Goal: Transaction & Acquisition: Subscribe to service/newsletter

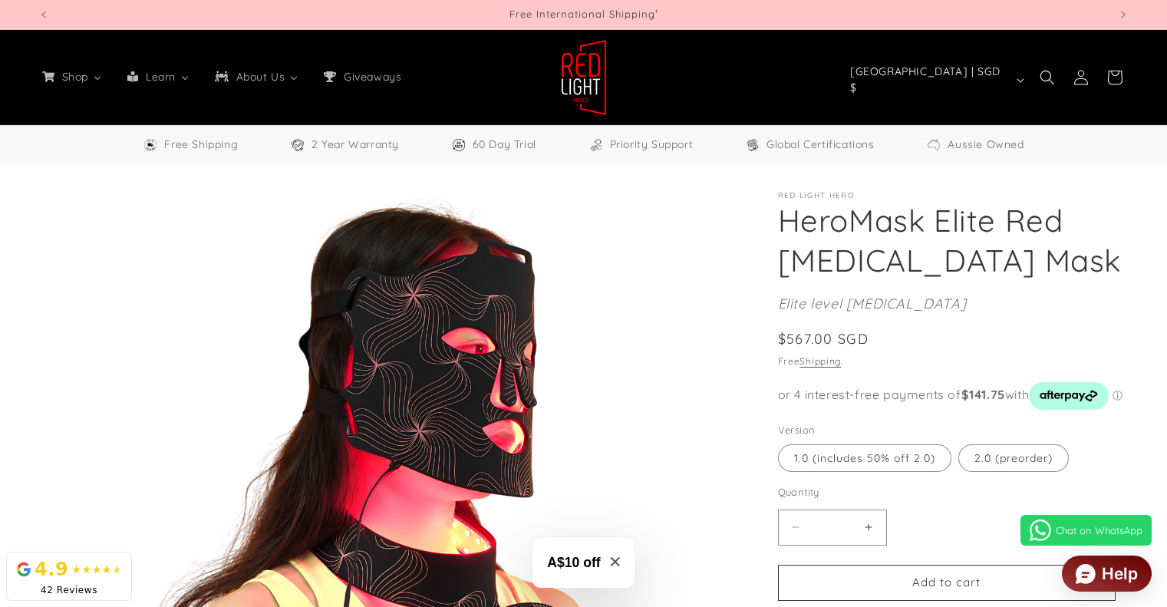
select select "**"
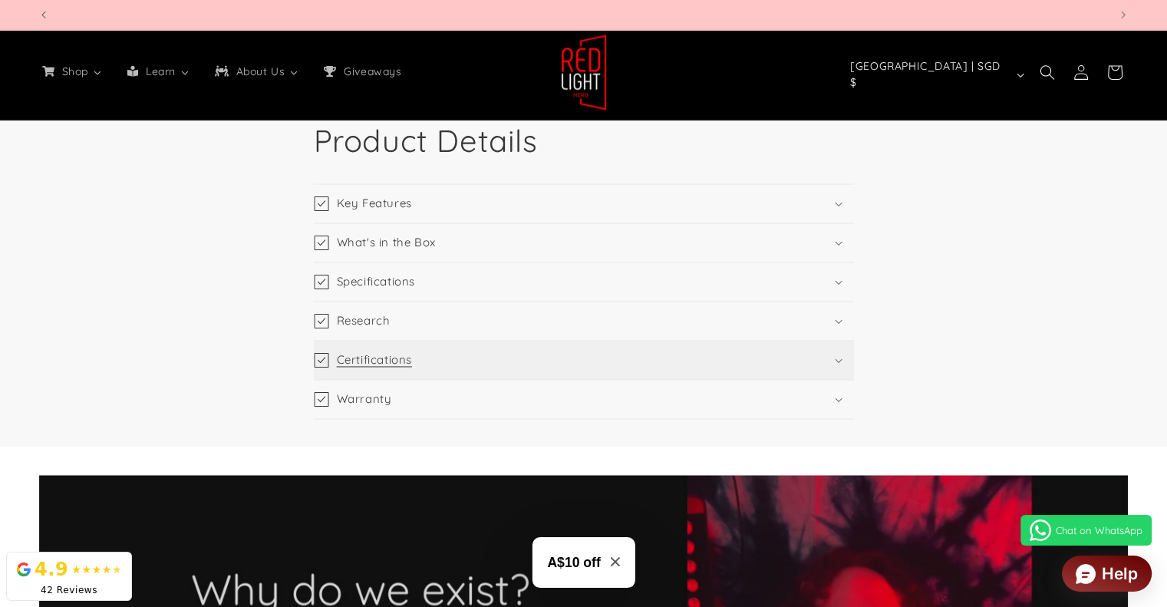
scroll to position [0, 1071]
click at [325, 280] on icon at bounding box center [321, 281] width 15 height 15
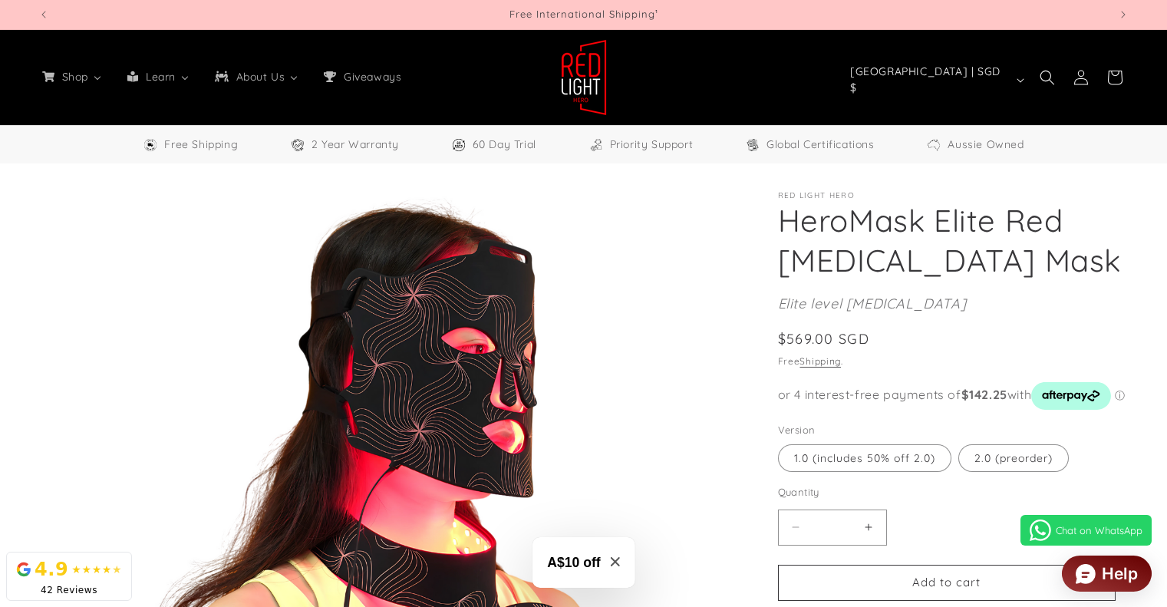
select select "**"
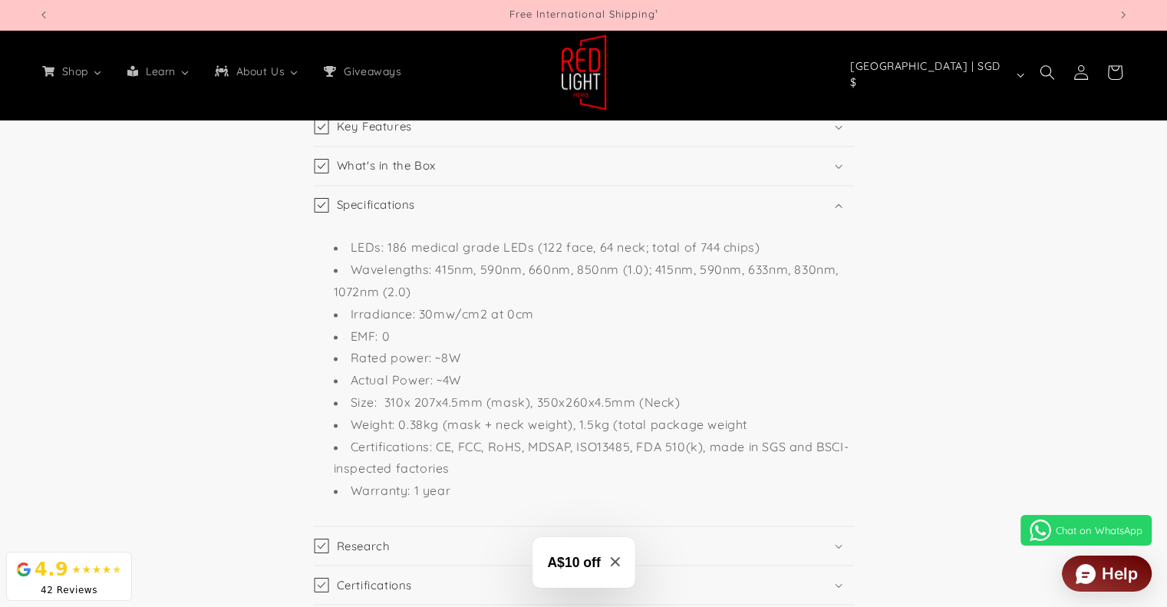
click at [57, 586] on div "42 Reviews" at bounding box center [69, 590] width 106 height 14
click at [21, 573] on icon at bounding box center [23, 569] width 15 height 15
click at [53, 593] on div "42 Reviews" at bounding box center [69, 590] width 106 height 14
click at [80, 586] on div "42 Reviews" at bounding box center [69, 590] width 106 height 14
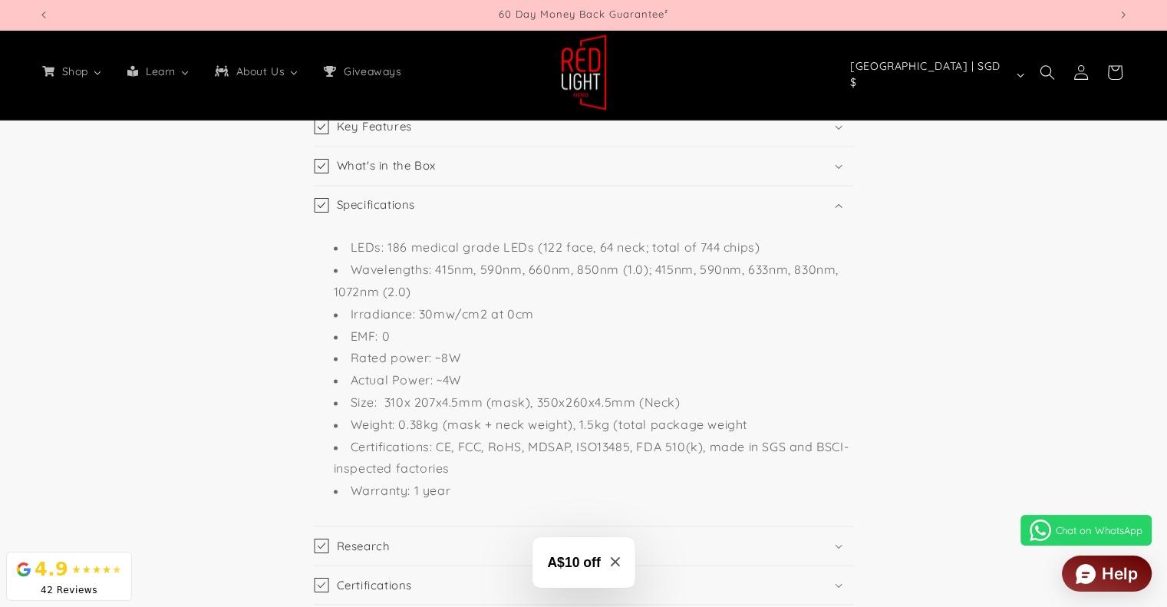
click at [95, 595] on div "42 Reviews" at bounding box center [69, 590] width 106 height 14
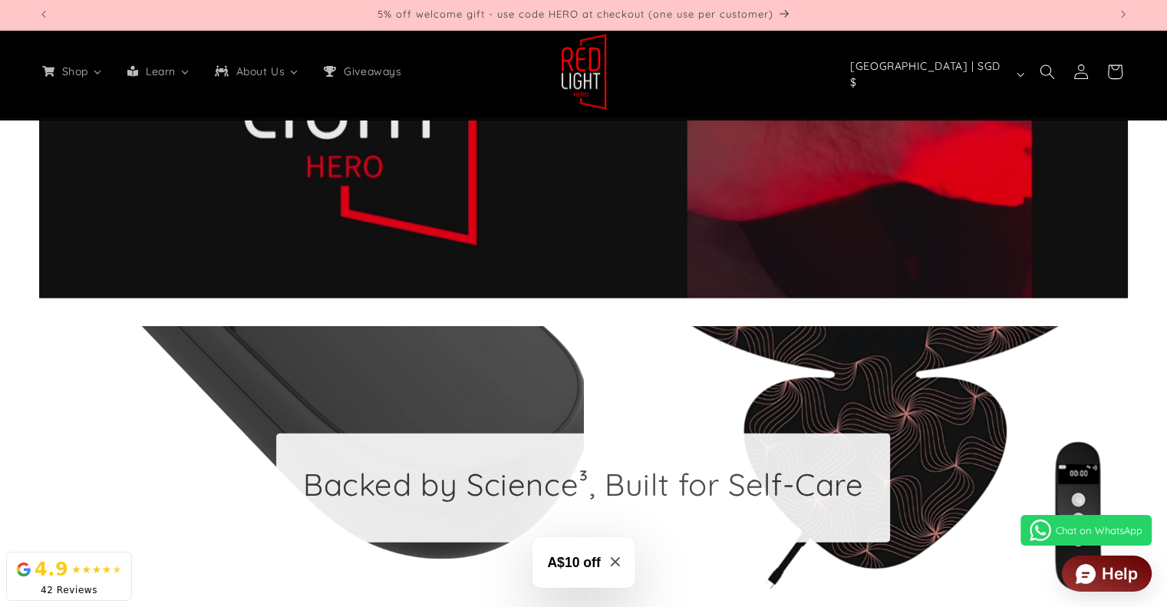
scroll to position [3454, 0]
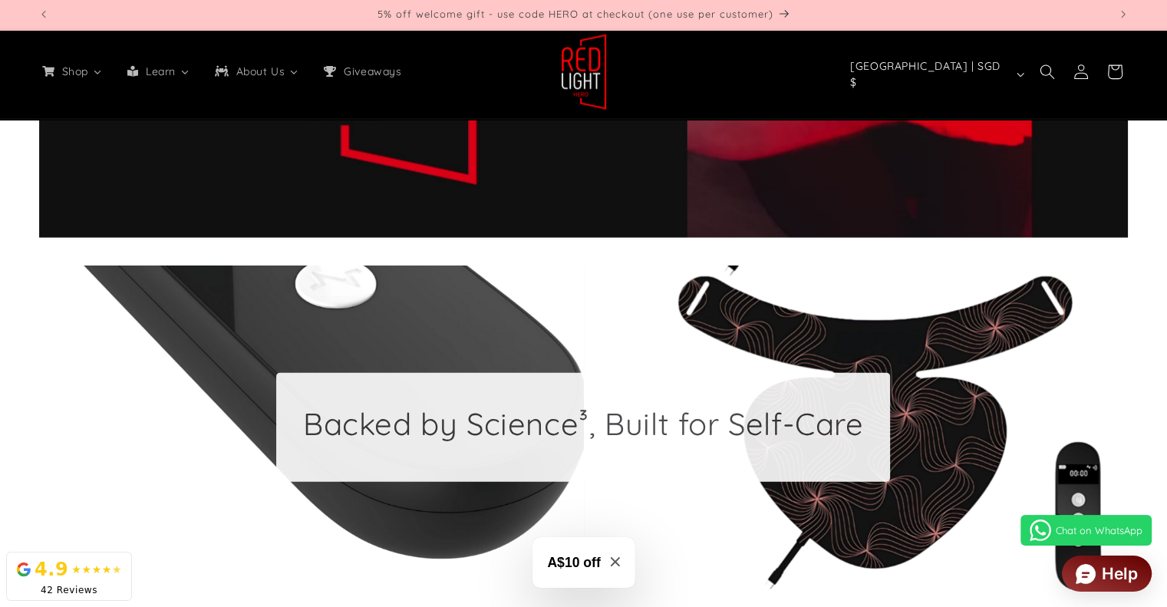
click at [48, 594] on div "42 Reviews" at bounding box center [69, 590] width 106 height 14
click at [48, 592] on div "42 Reviews" at bounding box center [69, 590] width 106 height 14
click at [55, 576] on div "4.9" at bounding box center [52, 570] width 34 height 28
click at [58, 576] on div "4.9" at bounding box center [52, 570] width 34 height 28
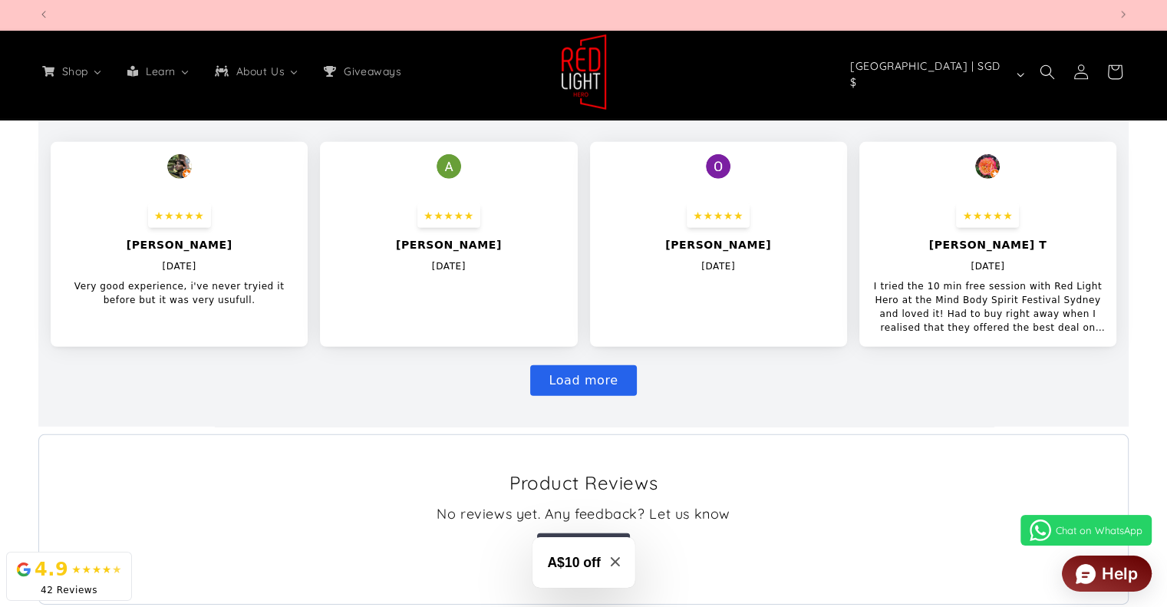
scroll to position [0, 1071]
click at [999, 325] on p "I tried the 10 min free session with Red Light Hero at the Mind Body Spirit Fes…" at bounding box center [988, 306] width 233 height 55
click at [158, 297] on p "Very good experience, i've never tryied it before but it was very usufull." at bounding box center [179, 293] width 233 height 28
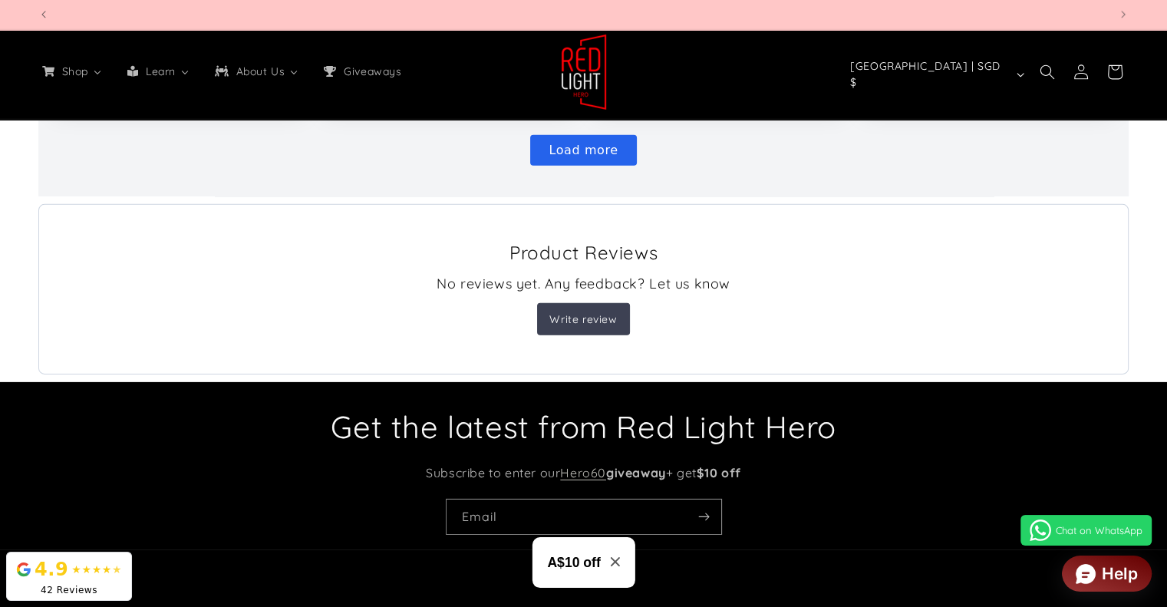
scroll to position [0, 0]
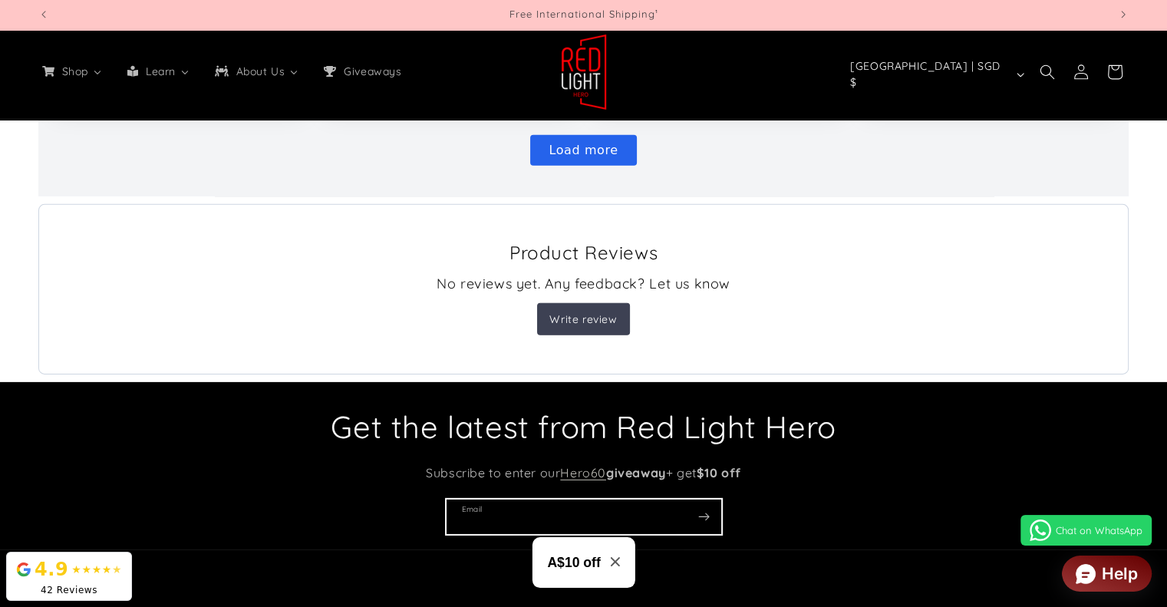
click at [569, 513] on input "Email" at bounding box center [584, 517] width 275 height 35
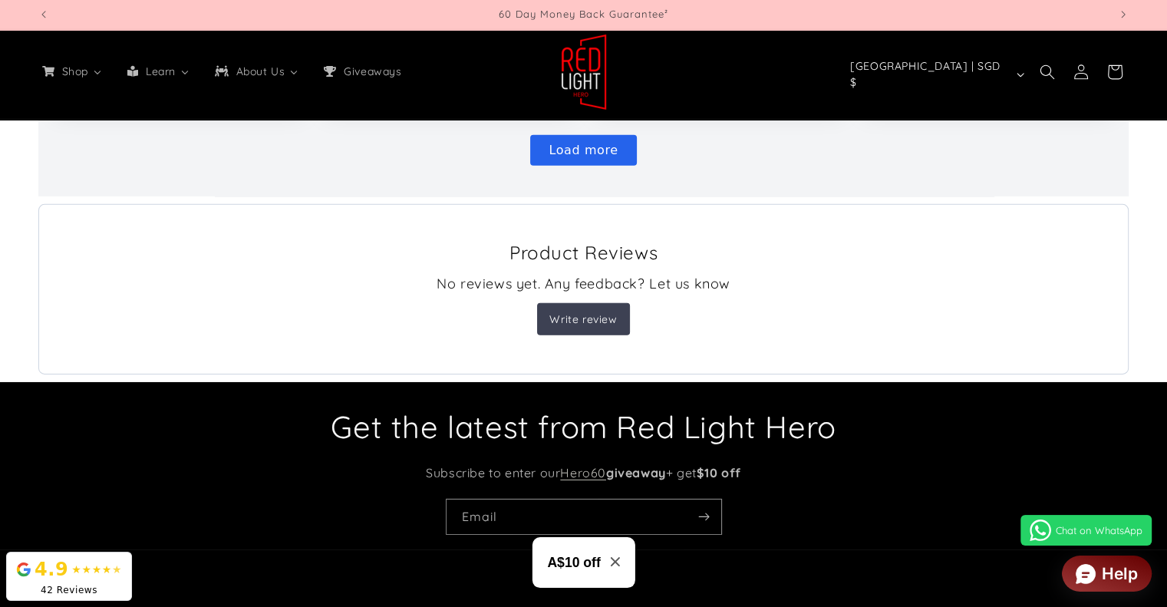
click at [587, 568] on h3 "A$10 off" at bounding box center [573, 563] width 53 height 20
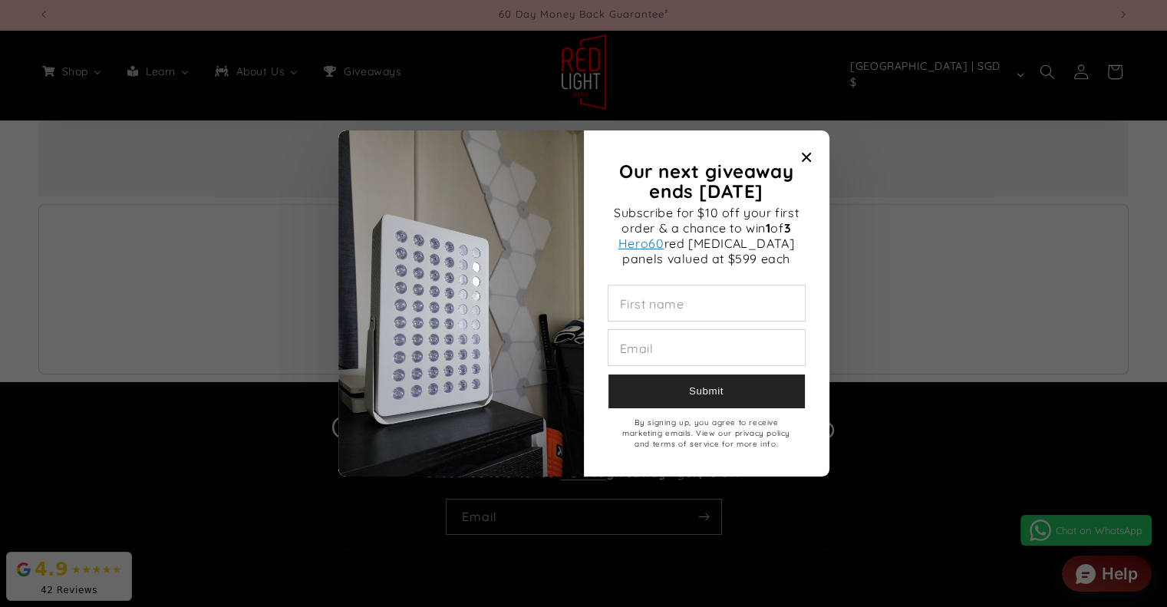
click at [678, 286] on input "Our next giveaway ends November 2025" at bounding box center [707, 303] width 196 height 35
type input "******"
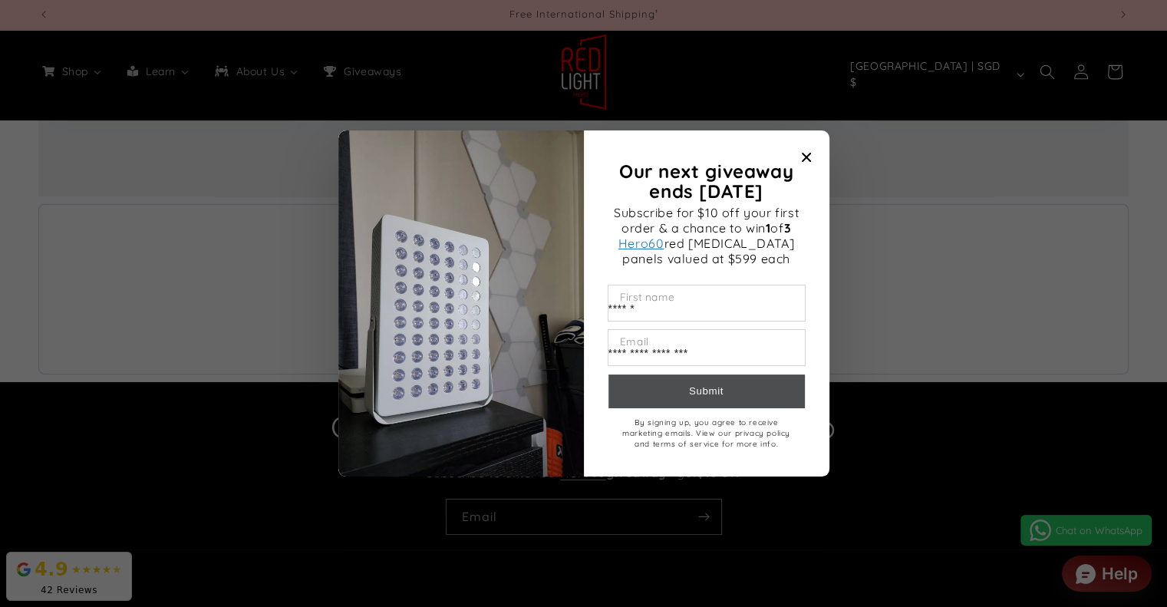
type input "**********"
click at [706, 393] on button "Submit" at bounding box center [707, 392] width 196 height 35
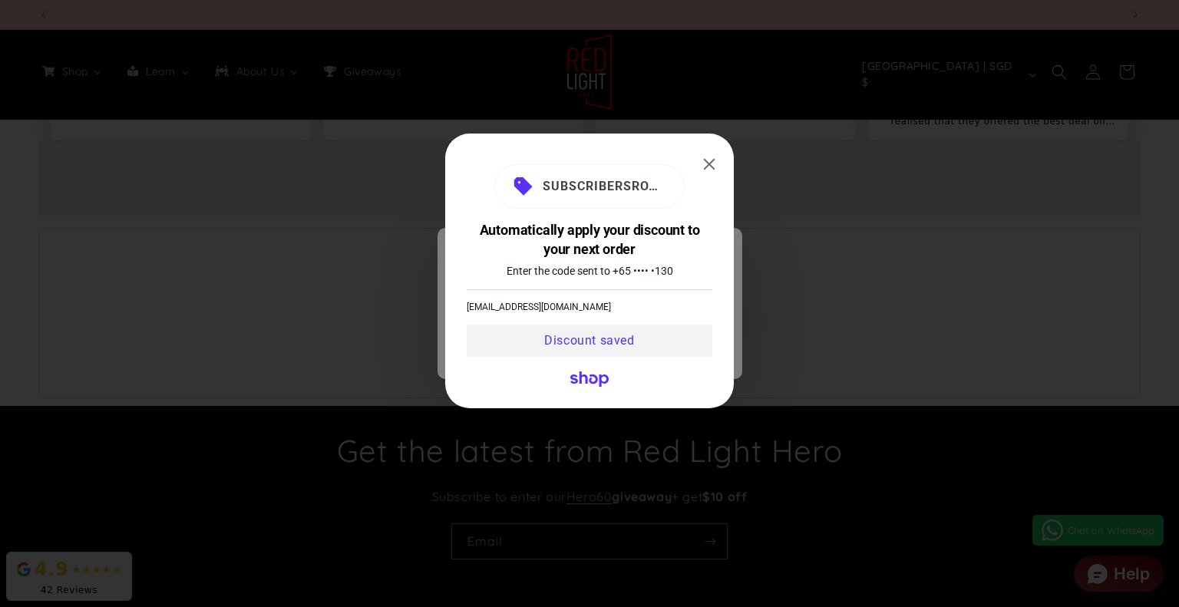
scroll to position [0, 1082]
click at [708, 162] on button "Close" at bounding box center [709, 164] width 25 height 25
click at [708, 164] on button "Close" at bounding box center [709, 164] width 25 height 25
drag, startPoint x: 586, startPoint y: 339, endPoint x: 589, endPoint y: 378, distance: 38.6
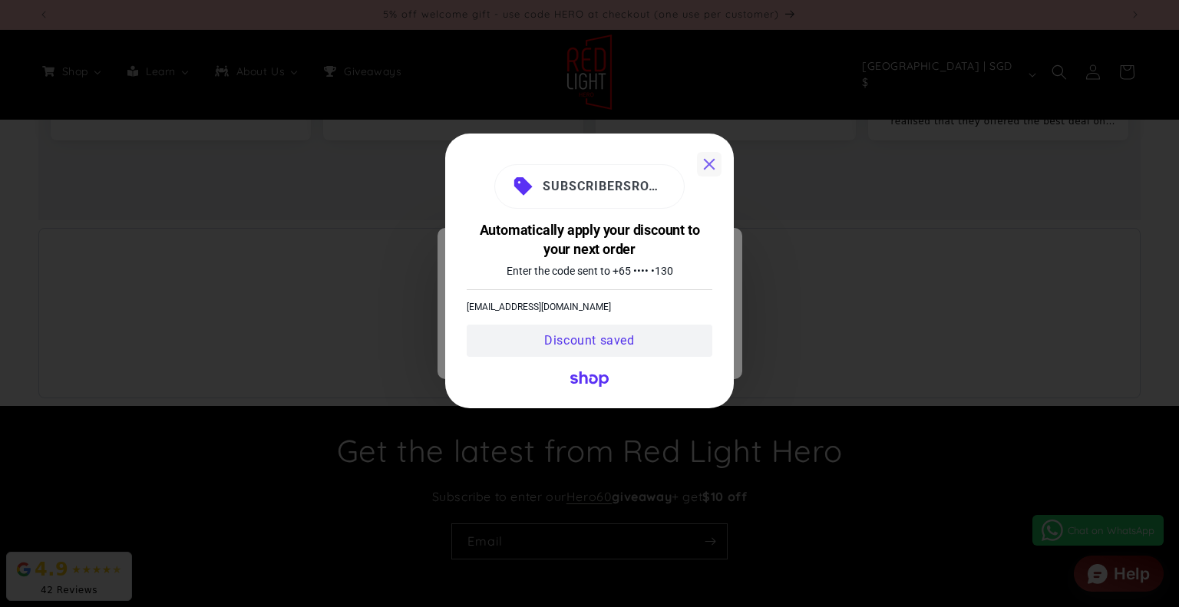
click at [586, 340] on span "Discount saved" at bounding box center [589, 340] width 90 height 15
click at [591, 389] on shop-logo "Sign in with Shop" at bounding box center [589, 382] width 38 height 15
click at [592, 383] on icon "Sign in with Shop" at bounding box center [593, 380] width 9 height 10
drag, startPoint x: 586, startPoint y: 295, endPoint x: 644, endPoint y: 238, distance: 81.4
click at [586, 294] on div "Automatically apply your discount to your next order Enter the code sent to +65…" at bounding box center [590, 260] width 246 height 193
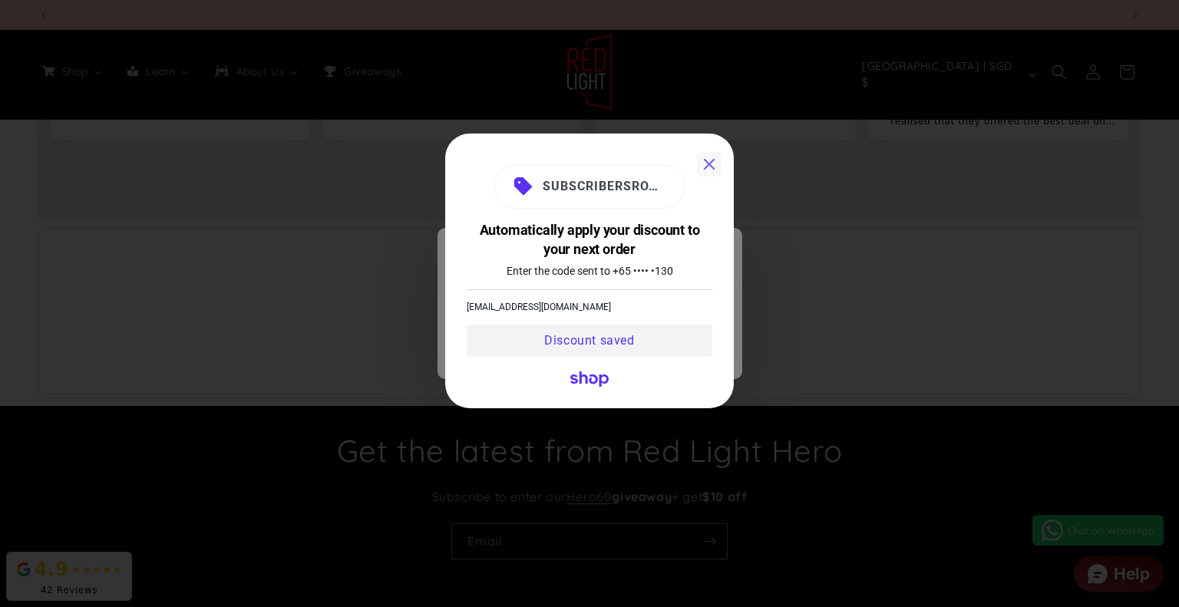
scroll to position [0, 3246]
click at [705, 165] on button "Close" at bounding box center [709, 164] width 25 height 25
